Goal: Information Seeking & Learning: Learn about a topic

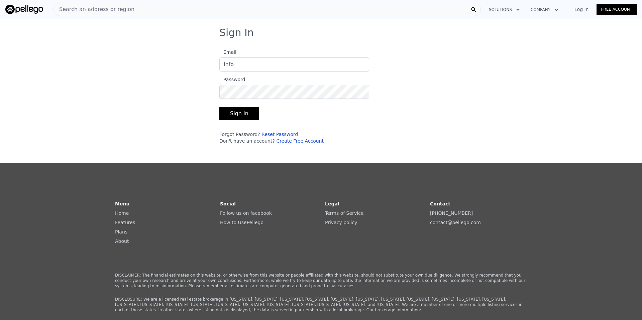
type input "[EMAIL_ADDRESS][DOMAIN_NAME]"
click at [242, 116] on button "Sign In" at bounding box center [239, 113] width 40 height 13
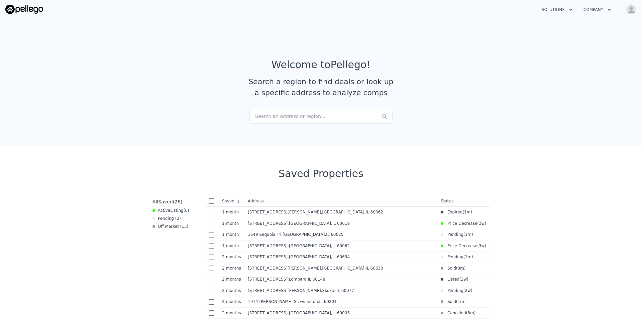
click at [320, 114] on div "Search an address or region..." at bounding box center [320, 116] width 143 height 15
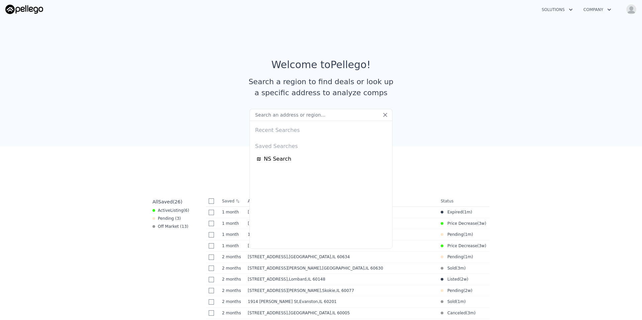
click at [442, 123] on section "Welcome to Pellego ! Search a region to find deals or look up a specific addres…" at bounding box center [321, 81] width 642 height 130
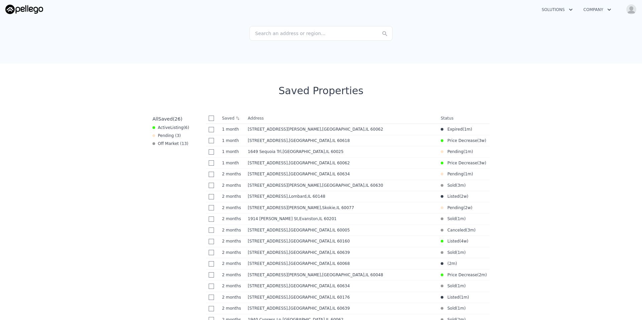
scroll to position [80, 0]
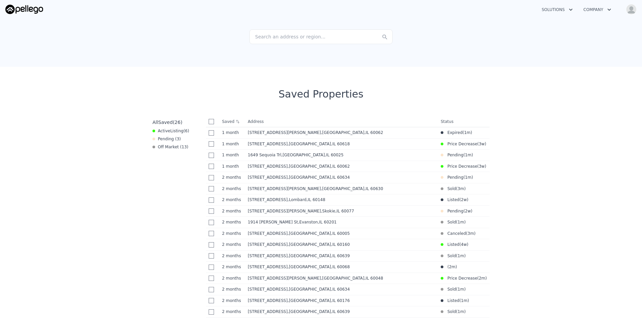
click at [299, 36] on div "Search an address or region..." at bounding box center [320, 36] width 143 height 15
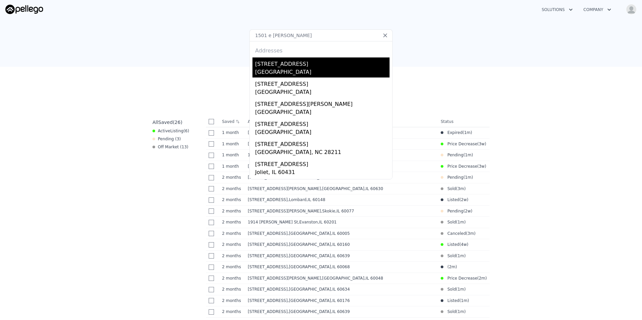
type input "1501 e [PERSON_NAME]"
click at [287, 64] on div "[STREET_ADDRESS]" at bounding box center [322, 62] width 134 height 11
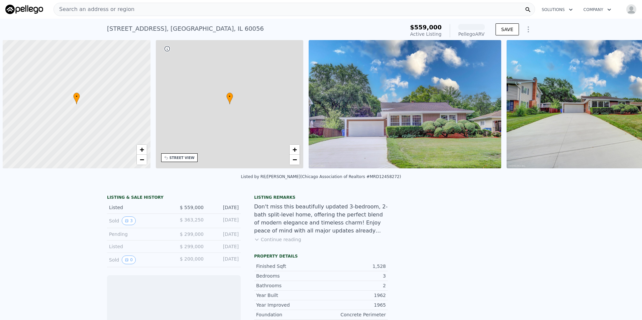
scroll to position [0, 3]
